Goal: Navigation & Orientation: Find specific page/section

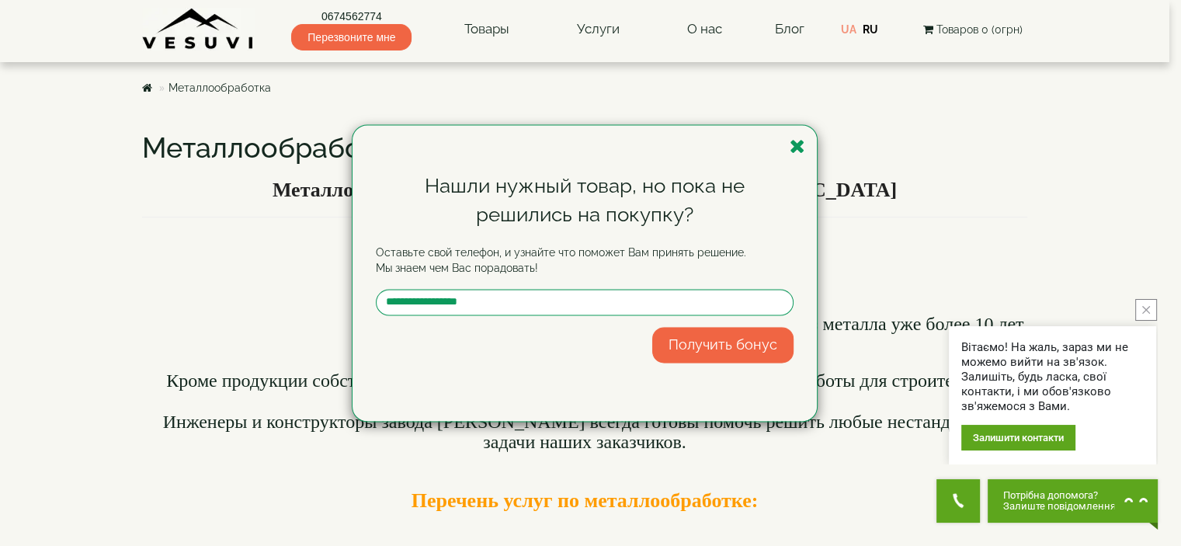
click at [806, 141] on div "Нашли нужный товар, но пока не решились на покупку? Оставьте свой телефон, и уз…" at bounding box center [585, 273] width 464 height 296
click at [807, 141] on div "Нашли нужный товар, но пока не решились на покупку? Оставьте свой телефон, и уз…" at bounding box center [585, 273] width 464 height 296
click at [797, 145] on icon "button" at bounding box center [798, 146] width 16 height 19
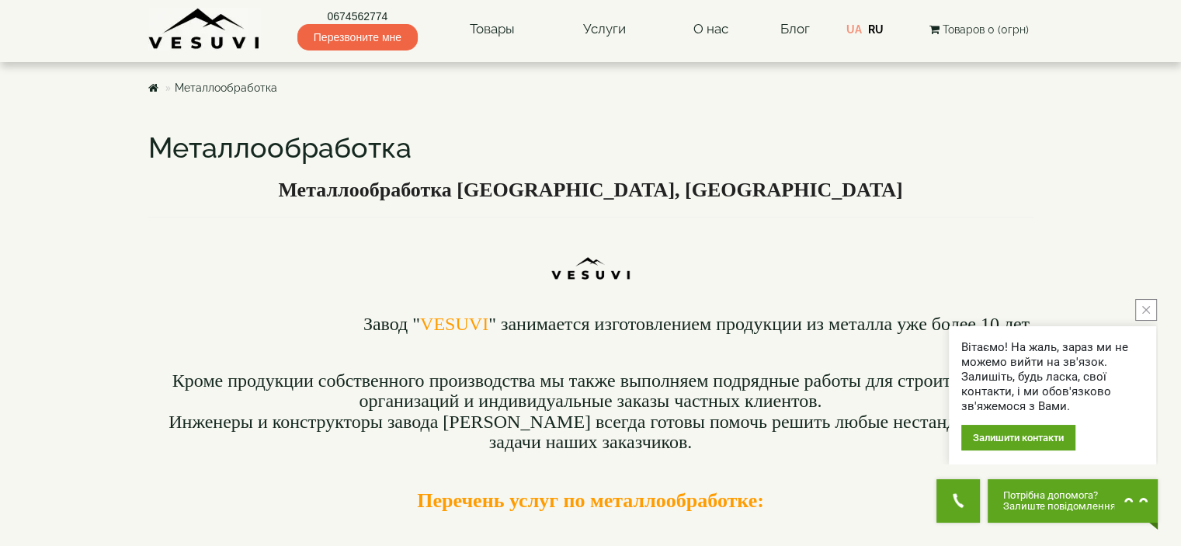
click at [845, 179] on h3 "Металлообработка Киев, Украина" at bounding box center [590, 190] width 885 height 23
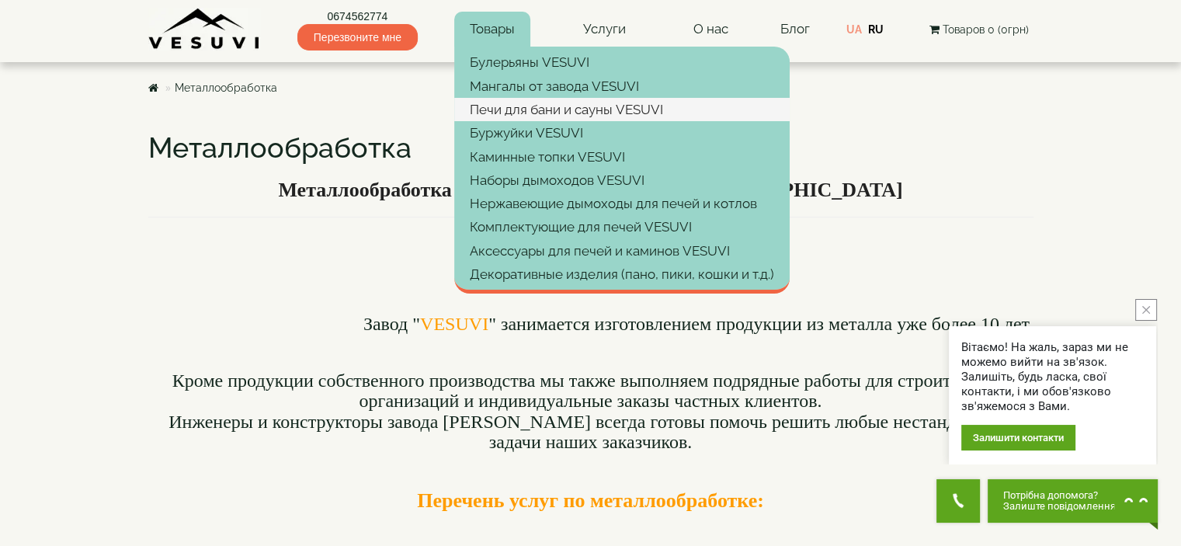
click at [558, 113] on link "Печи для бани и сауны VESUVI" at bounding box center [621, 109] width 335 height 23
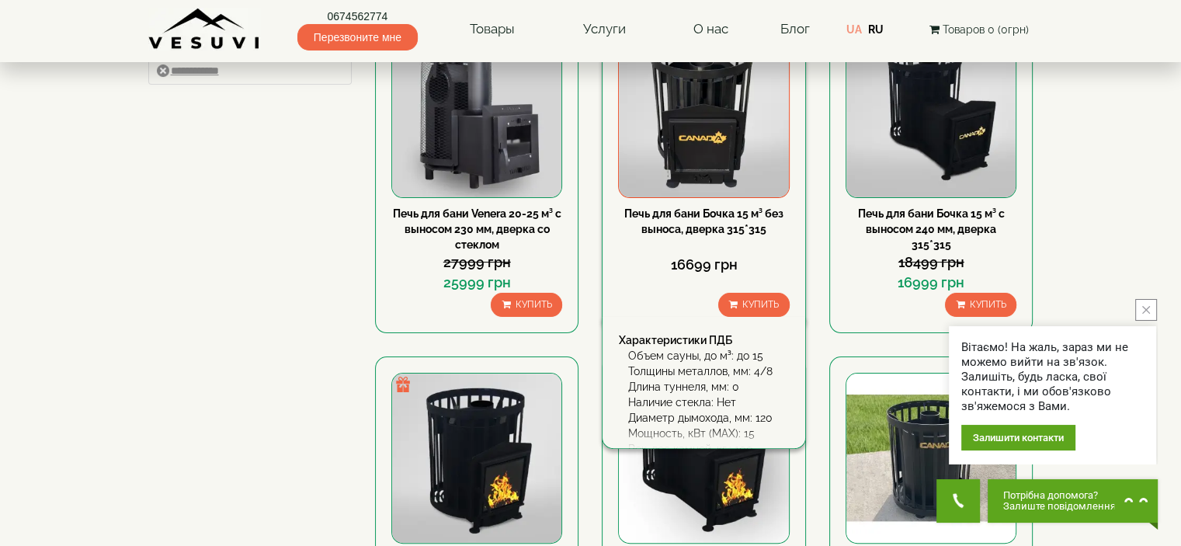
scroll to position [233, 0]
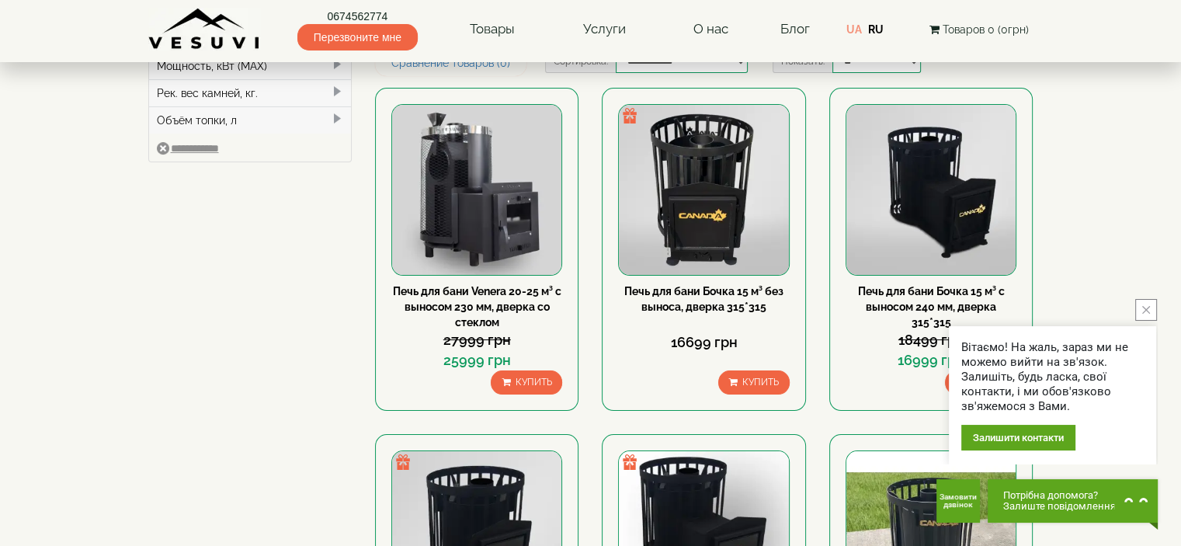
click at [1149, 310] on icon "close button" at bounding box center [1146, 310] width 8 height 8
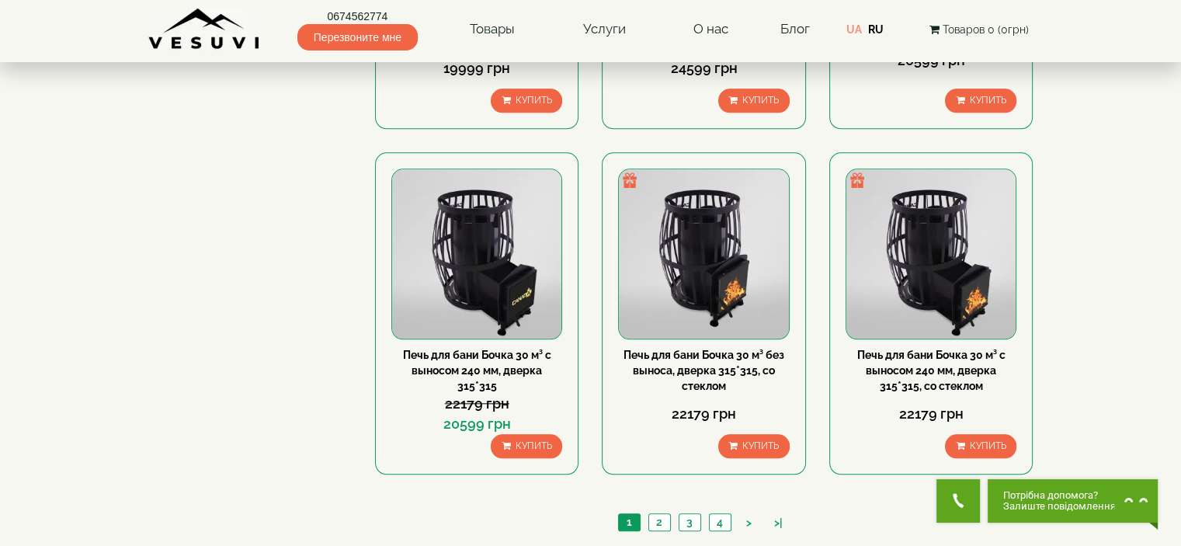
scroll to position [1708, 0]
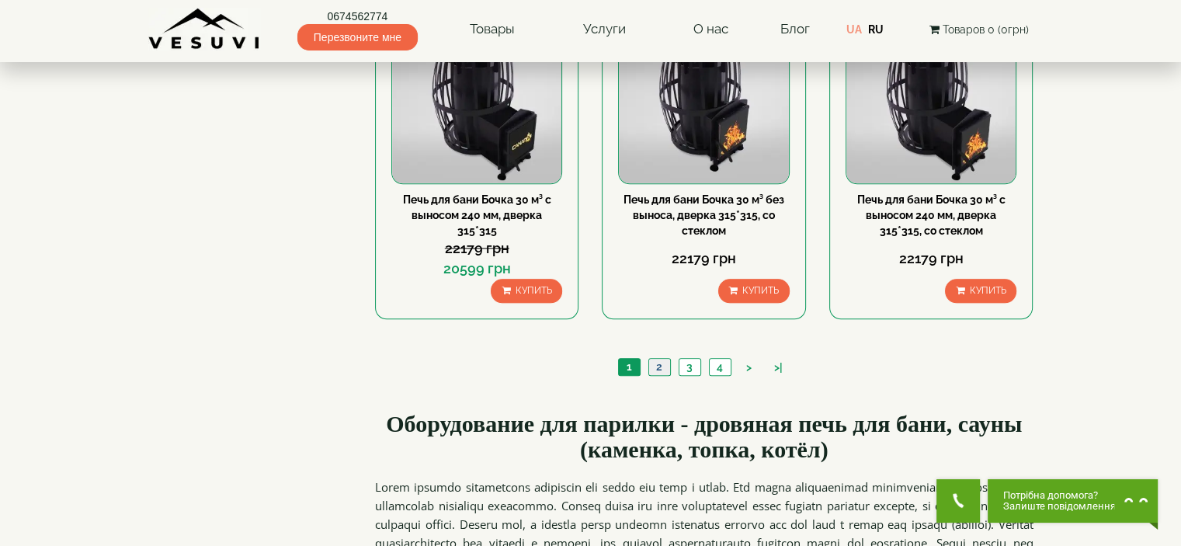
click at [660, 367] on link "2" at bounding box center [659, 367] width 22 height 16
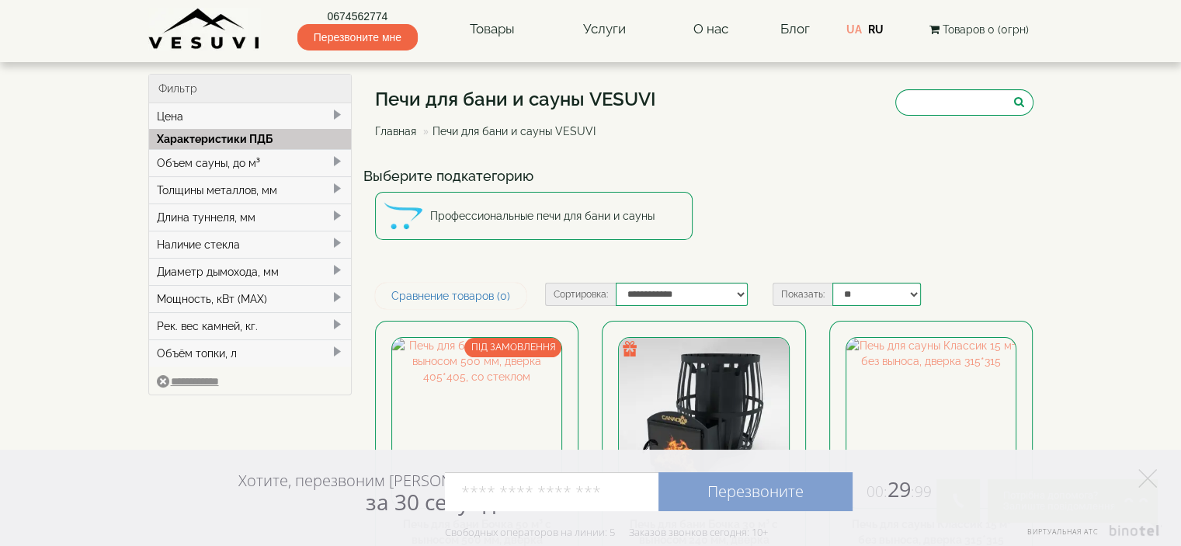
click at [741, 183] on h4 "Выберите подкатегорию" at bounding box center [704, 177] width 682 height 16
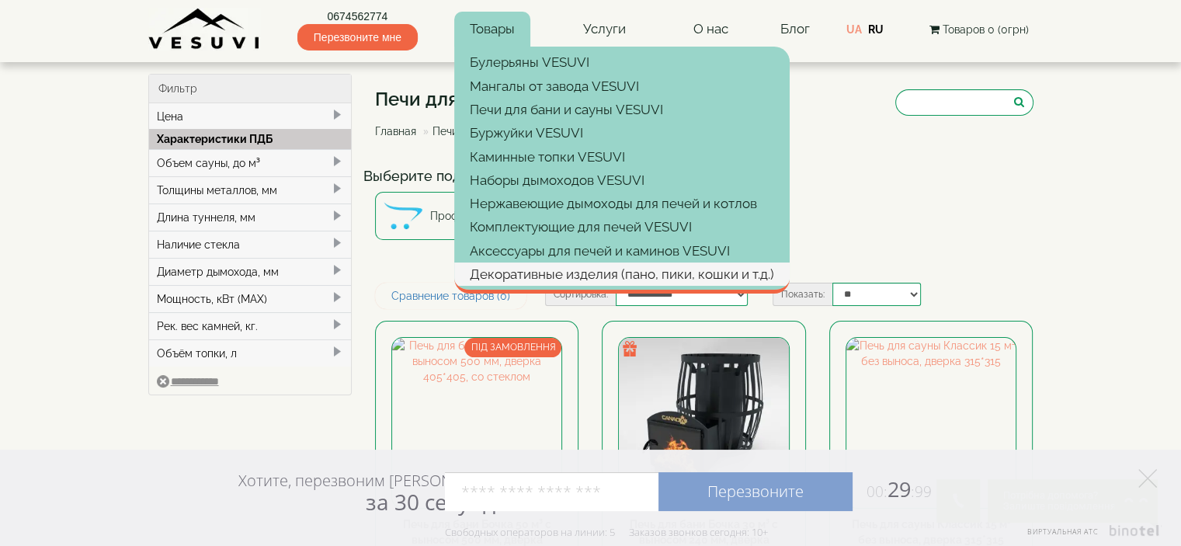
click at [603, 276] on link "Декоративные изделия (пано, пики, кошки и т.д.)" at bounding box center [621, 273] width 335 height 23
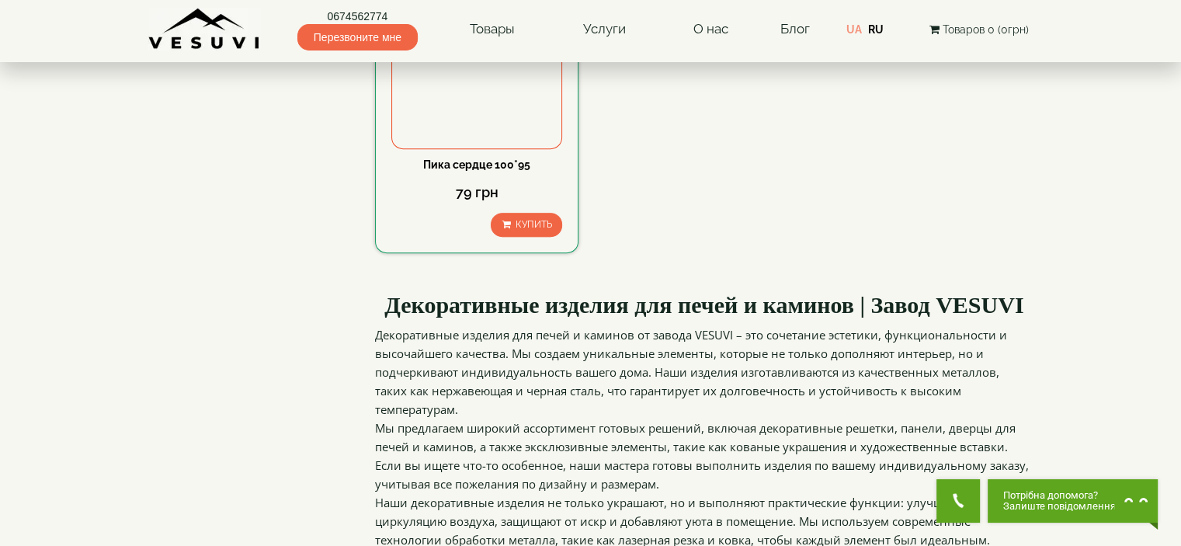
scroll to position [854, 0]
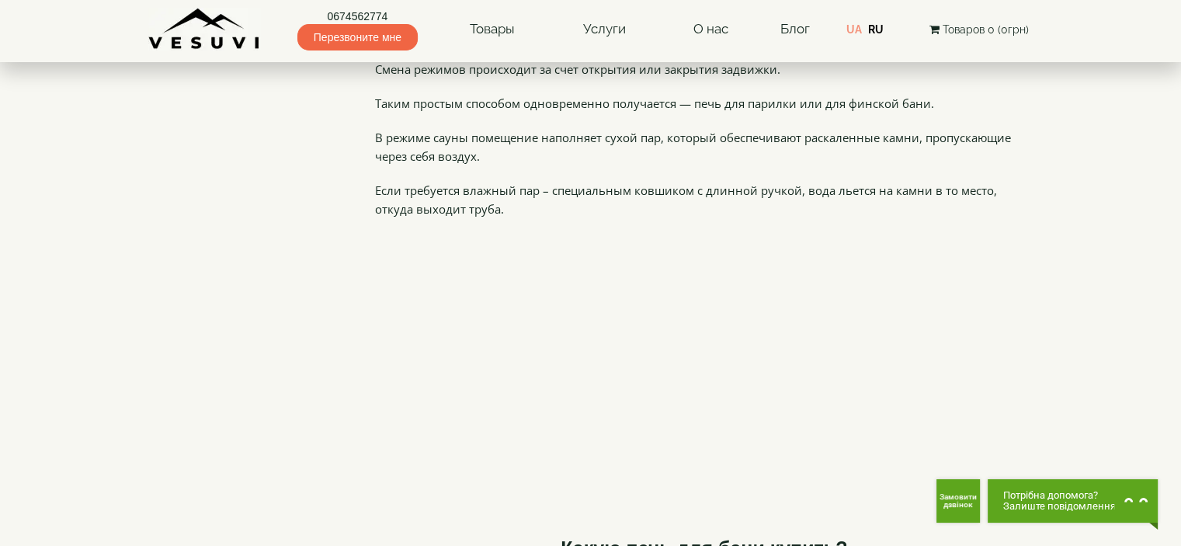
scroll to position [3852, 0]
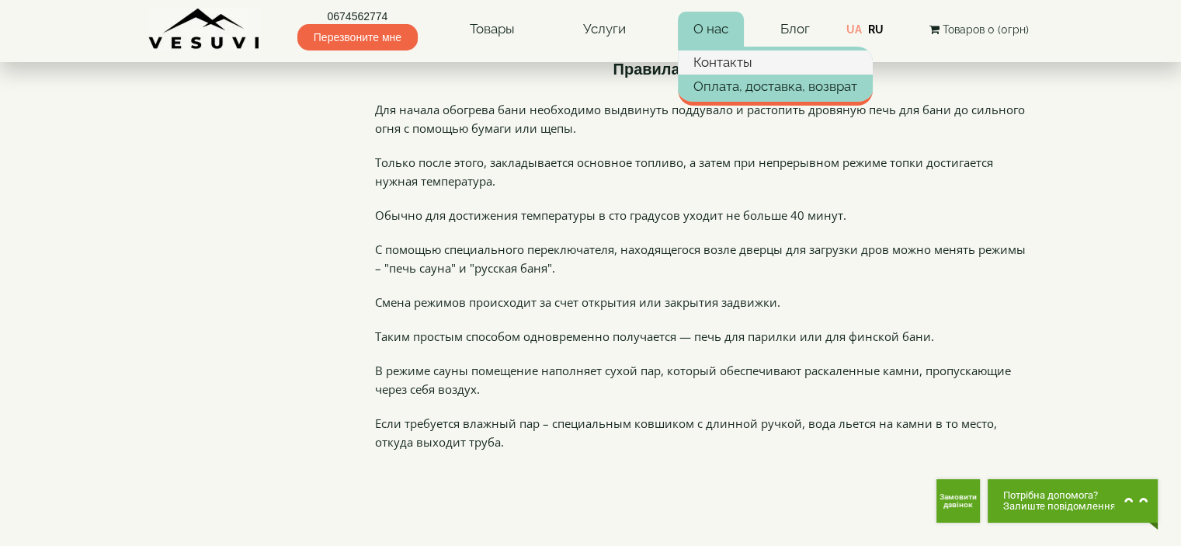
click at [704, 61] on link "Контакты" at bounding box center [775, 61] width 195 height 23
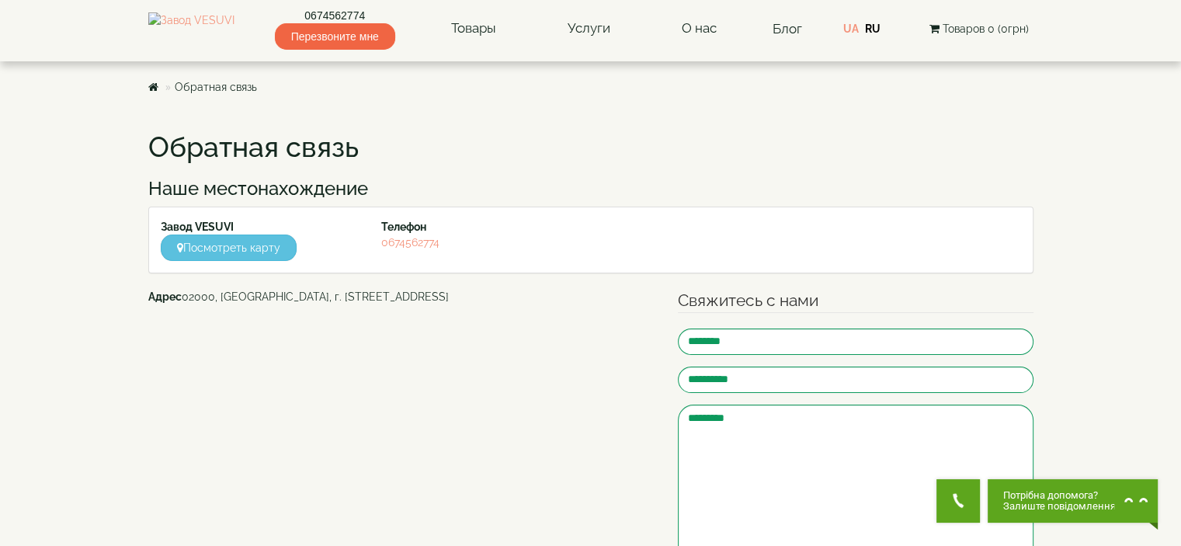
click at [99, 134] on body "Магазин Булерьяны VESUVI Мангалы от завода VESUVI Печи для бани и сауны VESUVI …" at bounding box center [590, 478] width 1181 height 957
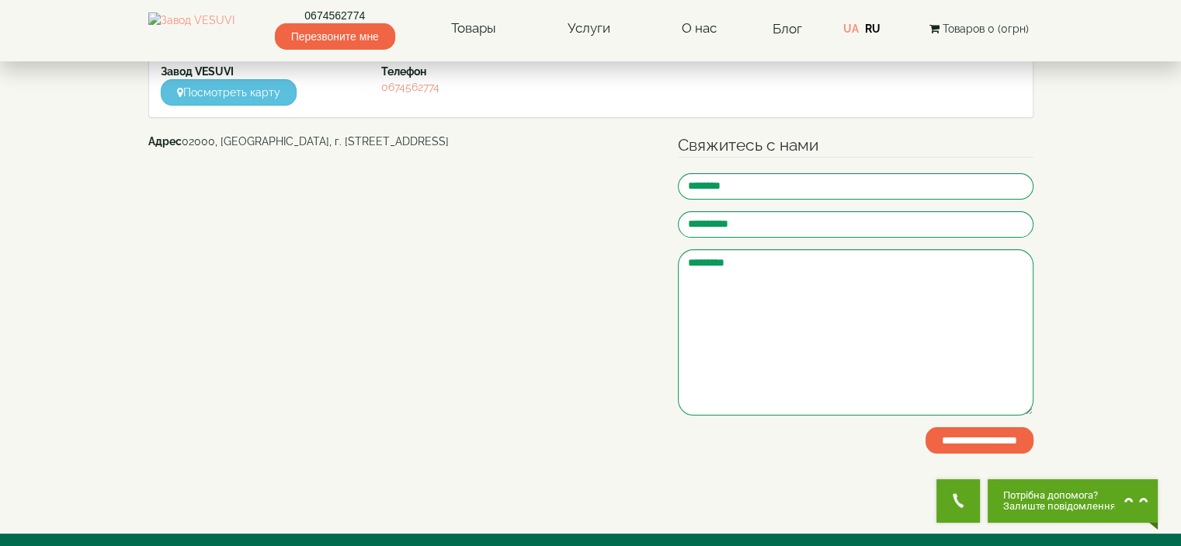
scroll to position [311, 0]
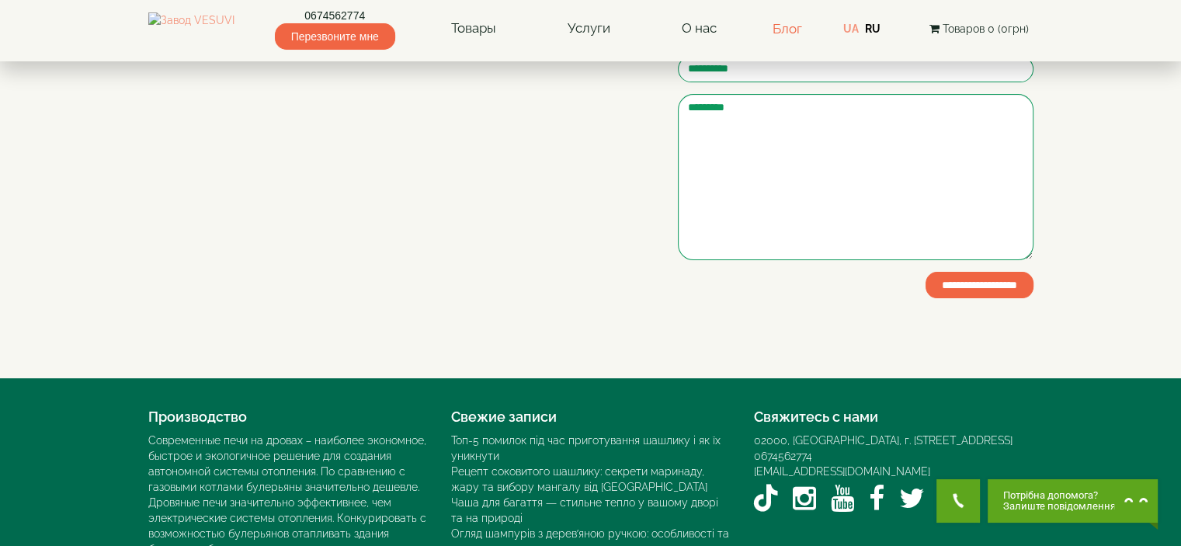
click at [795, 27] on link "Блог" at bounding box center [788, 29] width 30 height 16
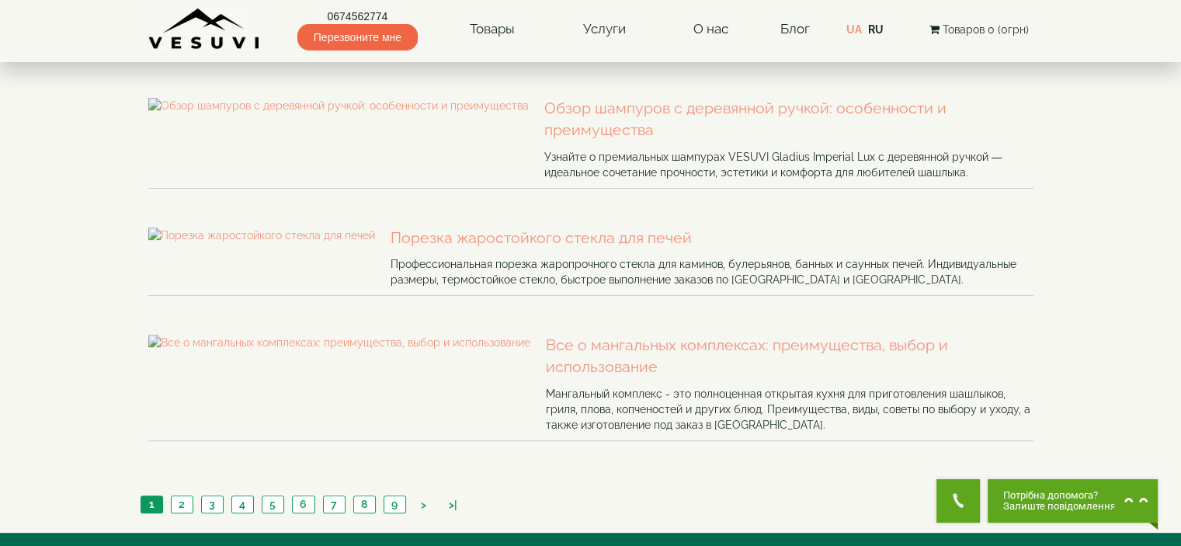
scroll to position [777, 0]
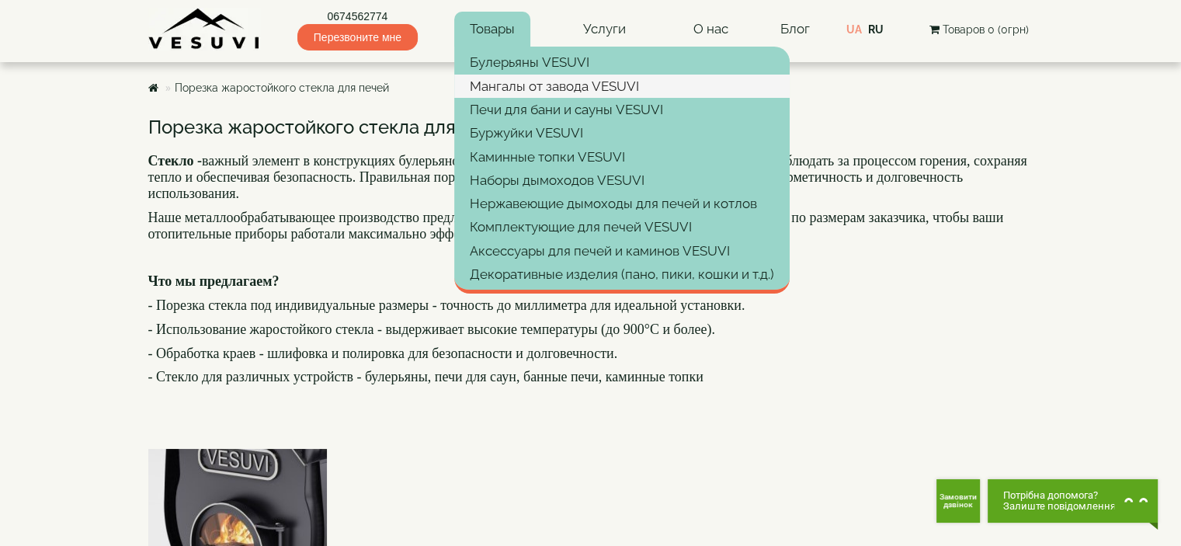
click at [525, 83] on link "Мангалы от завода VESUVI" at bounding box center [621, 86] width 335 height 23
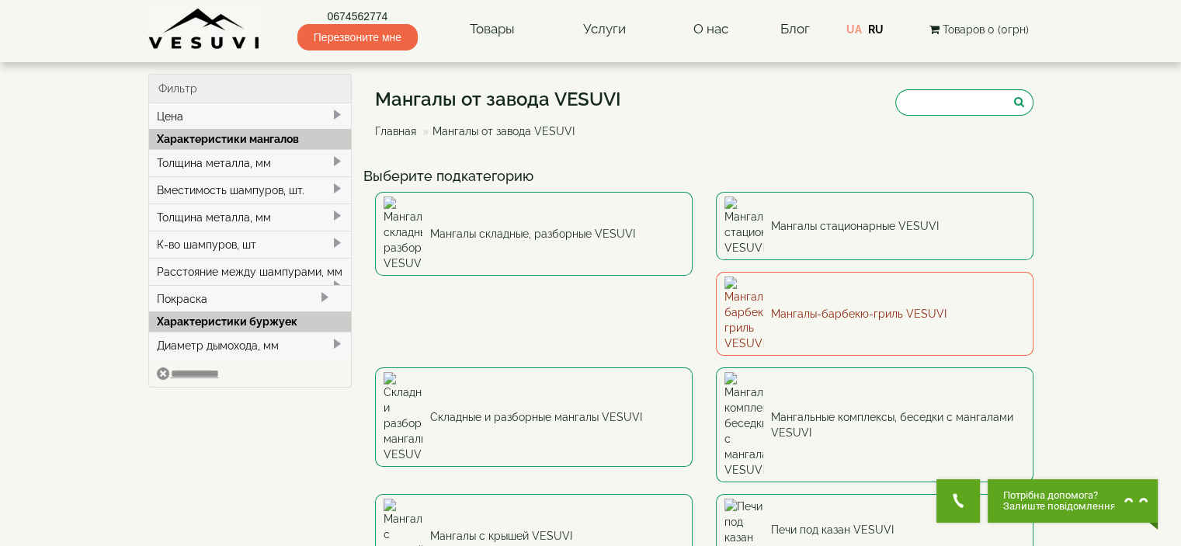
click at [716, 272] on link "Мангалы-барбекю-гриль VESUVI" at bounding box center [875, 314] width 318 height 84
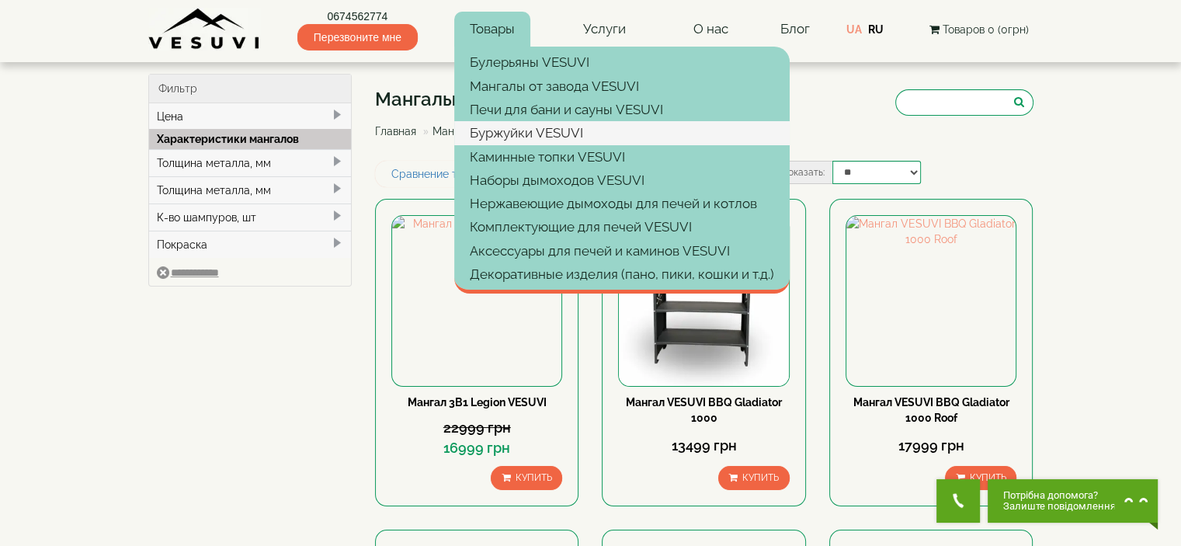
click at [508, 130] on link "Буржуйки VESUVI" at bounding box center [621, 132] width 335 height 23
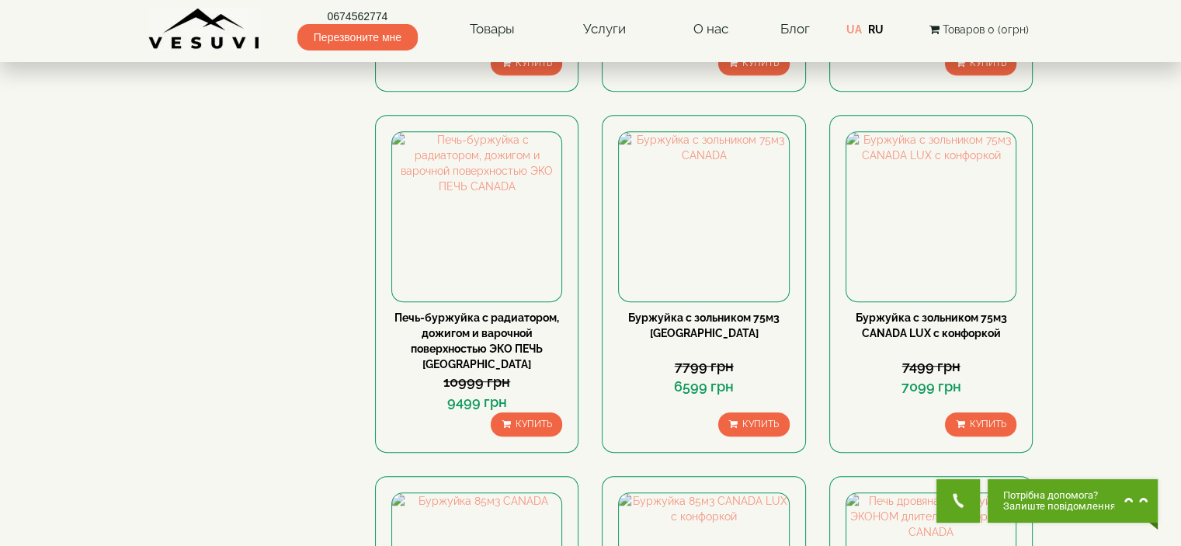
scroll to position [1009, 0]
